Goal: Task Accomplishment & Management: Complete application form

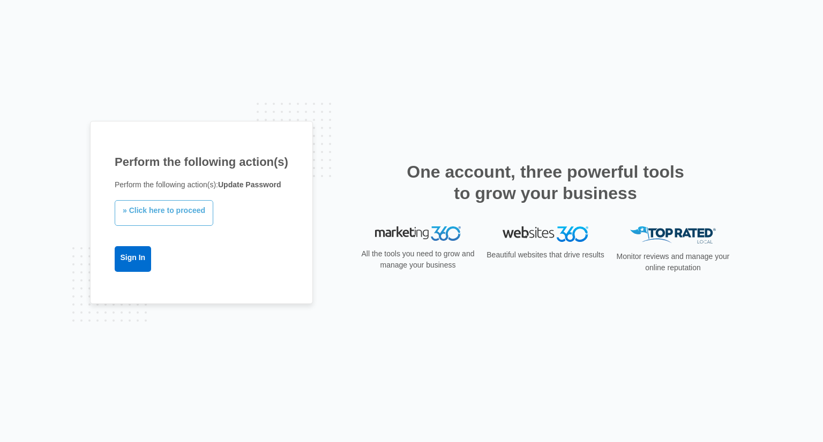
click at [188, 210] on link "» Click here to proceed" at bounding box center [164, 213] width 99 height 26
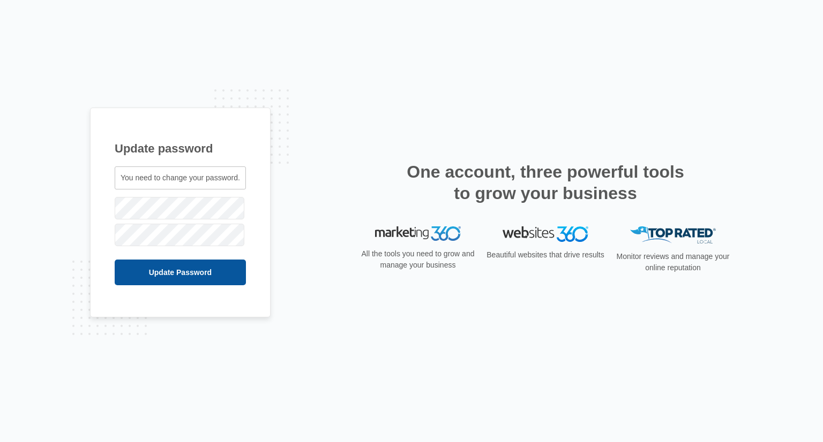
click at [193, 272] on input "Update Password" at bounding box center [180, 273] width 131 height 26
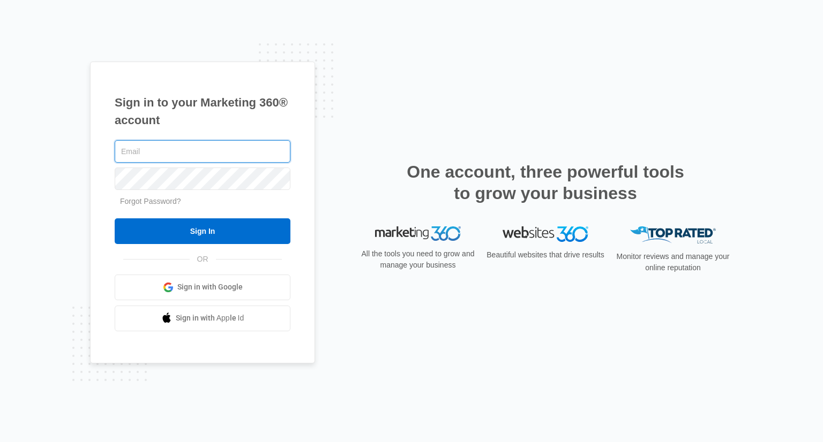
click at [212, 146] on input "text" at bounding box center [203, 151] width 176 height 22
type input "shaek@showshospitality.com"
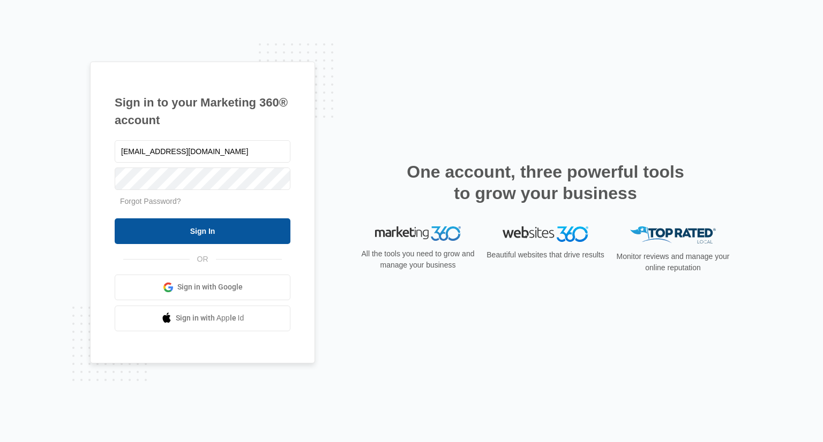
click at [229, 220] on input "Sign In" at bounding box center [203, 232] width 176 height 26
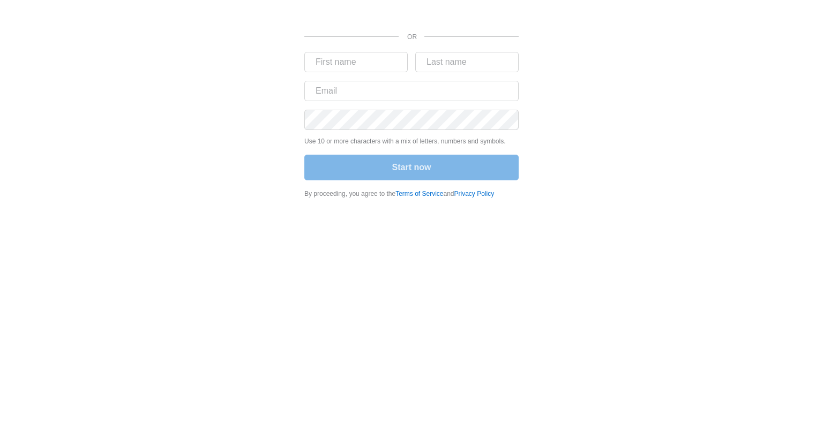
click at [815, 434] on div at bounding box center [815, 434] width 0 height 0
click at [373, 66] on input "text" at bounding box center [355, 62] width 103 height 20
type input "Shaki"
type input "[PERSON_NAME]"
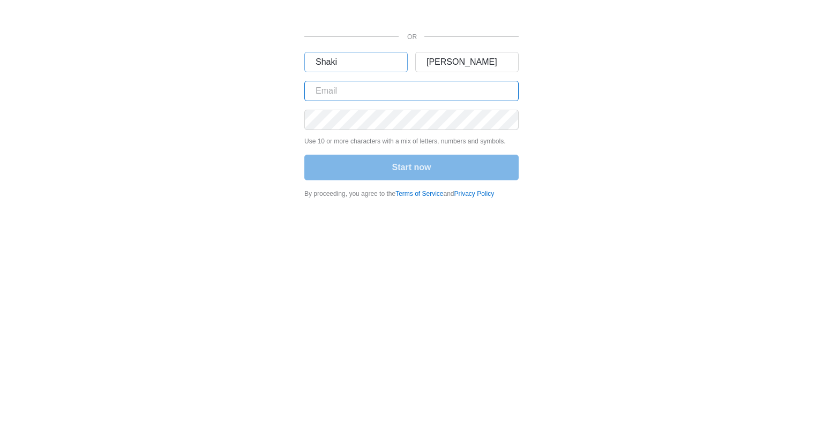
type input "[EMAIL_ADDRESS][DOMAIN_NAME]"
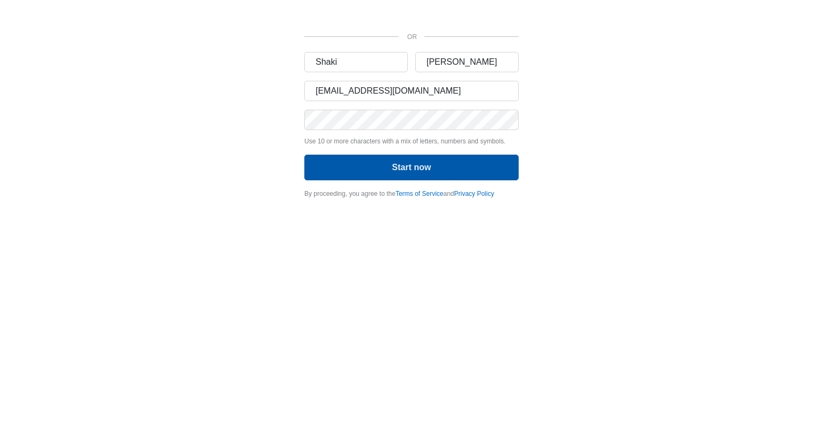
click at [452, 163] on button "Start now" at bounding box center [411, 168] width 214 height 26
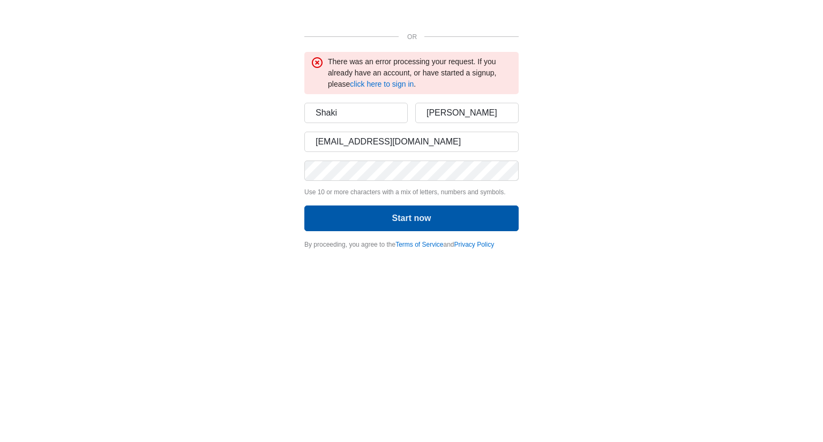
click at [330, 215] on button "Start now" at bounding box center [411, 219] width 214 height 26
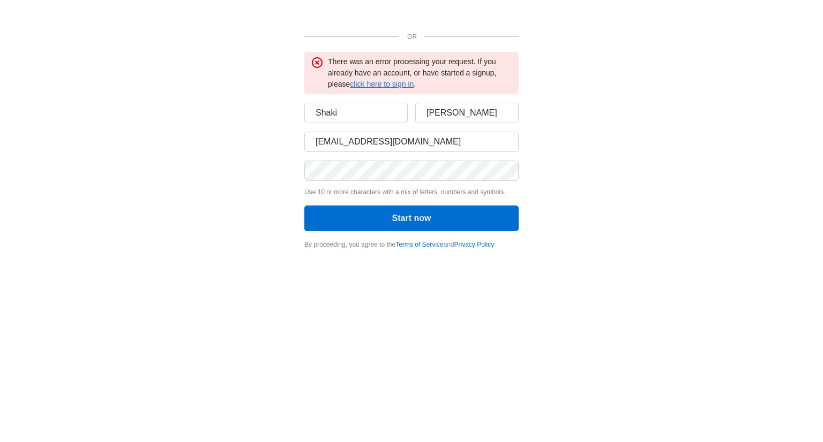
click at [392, 84] on link "click here to sign in" at bounding box center [382, 84] width 64 height 9
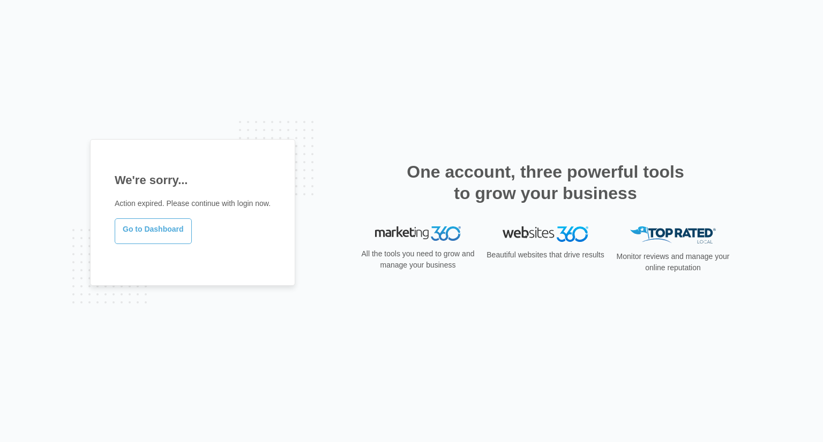
click at [161, 232] on link "Go to Dashboard" at bounding box center [153, 232] width 77 height 26
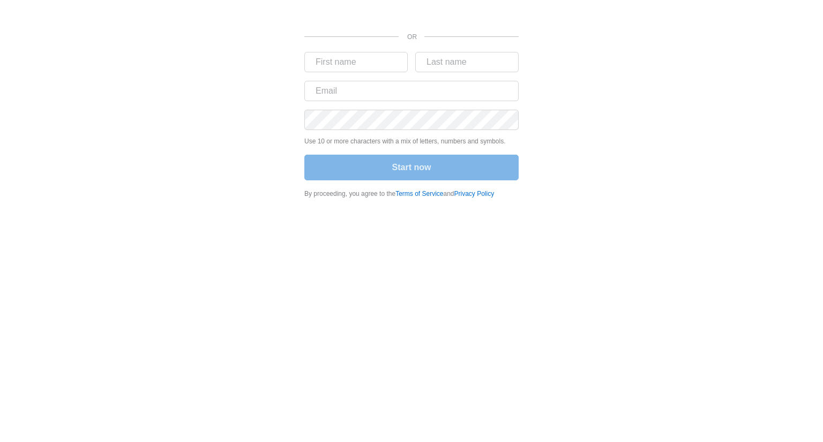
click at [592, 58] on div "OR Use 10 or more characters with a mix of letters, numbers and symbols. Start …" at bounding box center [411, 102] width 643 height 205
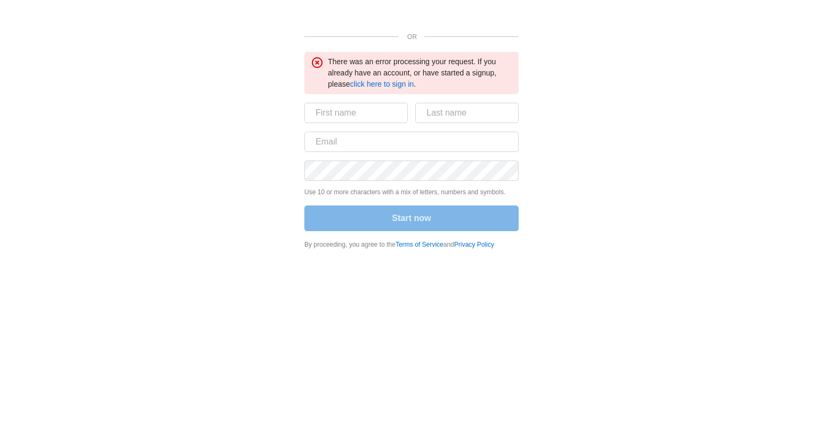
click at [240, 51] on div "OR There was an error processing your request. If you already have an account, …" at bounding box center [411, 128] width 643 height 256
click at [387, 81] on link "click here to sign in" at bounding box center [382, 84] width 64 height 9
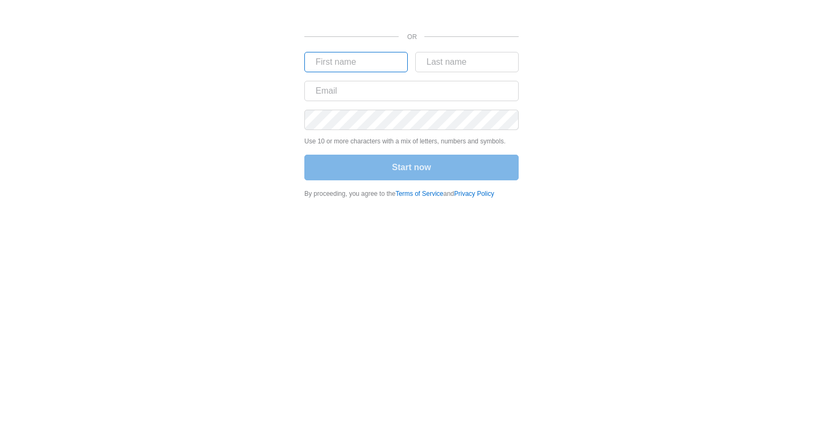
click at [373, 65] on input "text" at bounding box center [355, 62] width 103 height 20
type input "Shaki"
type input "[PERSON_NAME]"
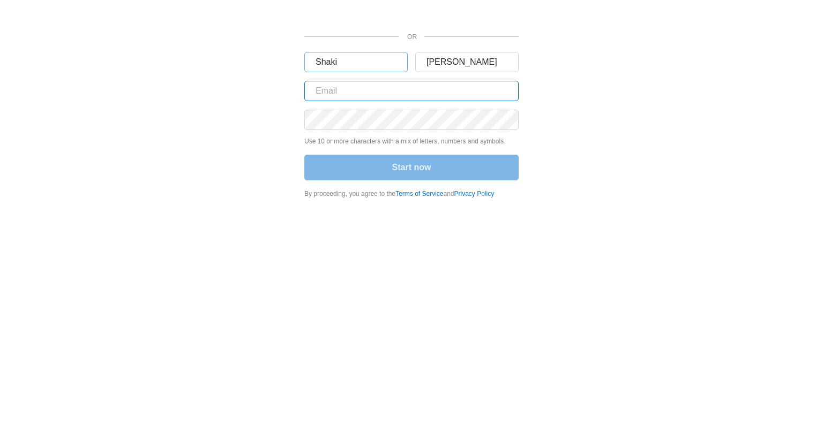
type input "[EMAIL_ADDRESS][DOMAIN_NAME]"
